Goal: Task Accomplishment & Management: Use online tool/utility

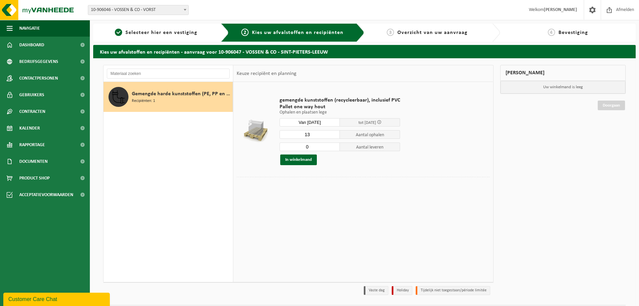
type input "13"
click at [332, 132] on input "13" at bounding box center [310, 134] width 60 height 9
click at [300, 159] on button "In winkelmand" at bounding box center [298, 159] width 37 height 11
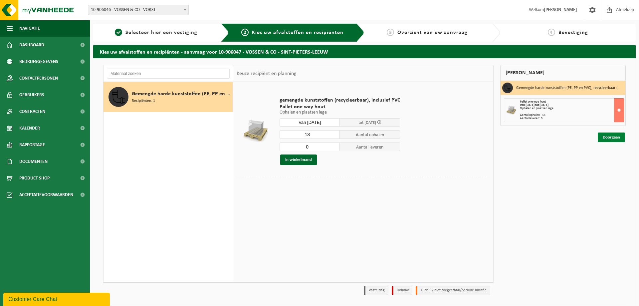
click at [618, 136] on link "Doorgaan" at bounding box center [611, 137] width 27 height 10
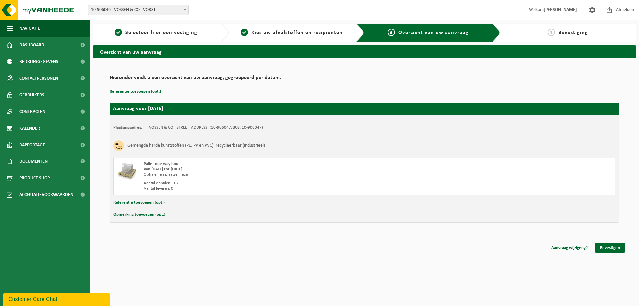
drag, startPoint x: 154, startPoint y: 169, endPoint x: 199, endPoint y: 262, distance: 103.3
click at [199, 262] on html "Vestiging: 10-906046 - VOSSEN & CO - VORST 10-906047 - VOSSEN & CO - SINT-PIETE…" at bounding box center [319, 153] width 639 height 306
click at [242, 256] on html "Vestiging: 10-906046 - VOSSEN & CO - VORST 10-906047 - VOSSEN & CO - SINT-PIETE…" at bounding box center [319, 153] width 639 height 306
